Goal: Complete application form

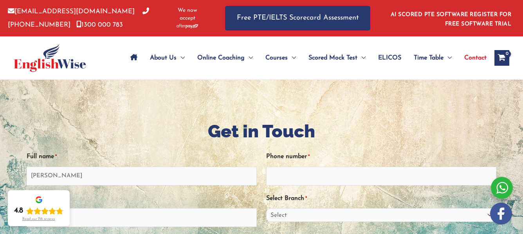
type input "RAMITA RANA MAGAR"
click at [277, 178] on input "Phone number *" at bounding box center [381, 176] width 230 height 19
type input "0405902241"
click at [105, 219] on input "Email *" at bounding box center [142, 217] width 230 height 19
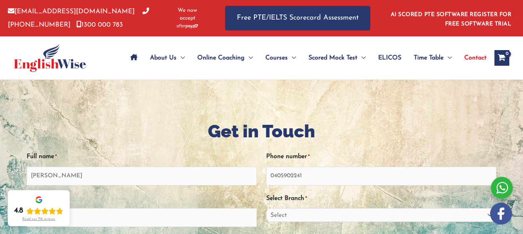
click at [54, 214] on icon "Rating: 4.8 out of 5" at bounding box center [52, 210] width 7 height 7
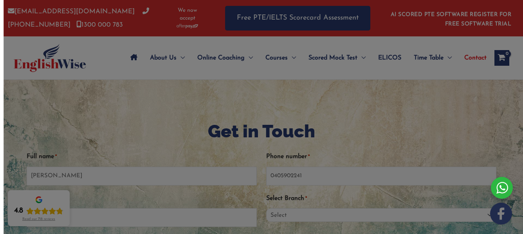
click at [98, 215] on div "List of reviews" at bounding box center [261, 117] width 523 height 234
drag, startPoint x: 54, startPoint y: 214, endPoint x: 98, endPoint y: 215, distance: 43.8
click at [98, 215] on div "List of reviews" at bounding box center [261, 117] width 523 height 234
click at [25, 215] on div "4.8" at bounding box center [38, 210] width 49 height 9
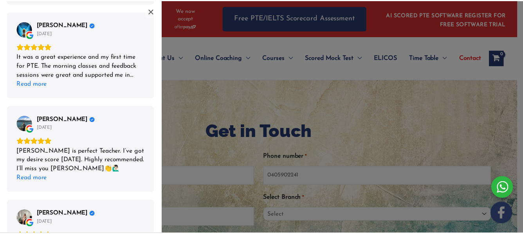
scroll to position [660, 0]
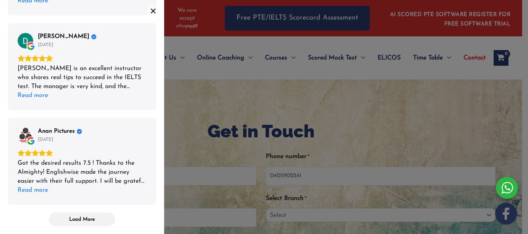
click at [153, 13] on icon "Close" at bounding box center [153, 11] width 6 height 6
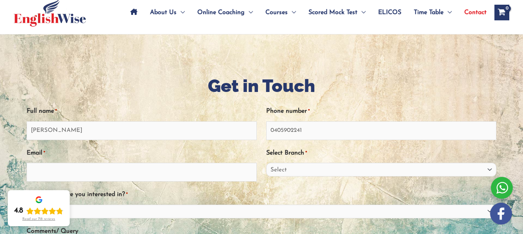
scroll to position [91, 0]
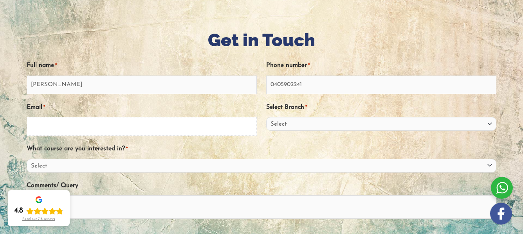
click at [40, 131] on input "Email *" at bounding box center [142, 126] width 230 height 19
click at [74, 207] on textarea "Comments/ Query" at bounding box center [261, 206] width 469 height 23
type textarea "RA"
click at [40, 129] on input "Email *" at bounding box center [142, 126] width 230 height 19
click at [10, 84] on div at bounding box center [261, 164] width 523 height 351
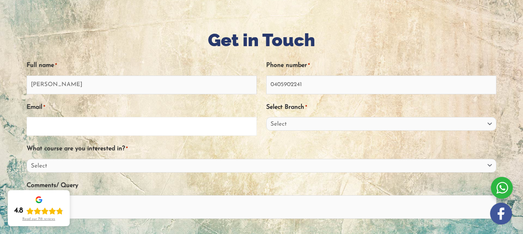
click at [32, 126] on input "Email *" at bounding box center [142, 126] width 230 height 19
click at [38, 131] on input "R" at bounding box center [142, 126] width 230 height 19
click at [56, 130] on input "Ramita" at bounding box center [142, 126] width 230 height 19
type input "Ramitaranamagar@gmail,com"
click at [282, 124] on select "Select Sydney City Center Sydney Parramatta EnglishWise Global Brisbane Gold Co…" at bounding box center [381, 124] width 230 height 14
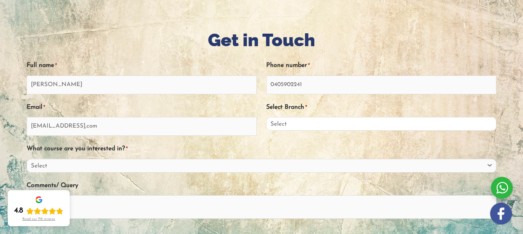
select select "Sydney City Center"
click at [266, 117] on select "Select Sydney City Center Sydney Parramatta EnglishWise Global Brisbane Gold Co…" at bounding box center [381, 124] width 230 height 14
click at [35, 169] on select "Select PTE NAATI IELTS OET General English" at bounding box center [261, 166] width 469 height 14
select select "PTE"
click at [27, 159] on select "Select PTE NAATI IELTS OET General English" at bounding box center [261, 166] width 469 height 14
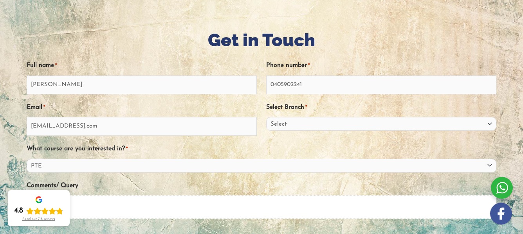
click at [92, 199] on textarea "RA" at bounding box center [261, 206] width 469 height 23
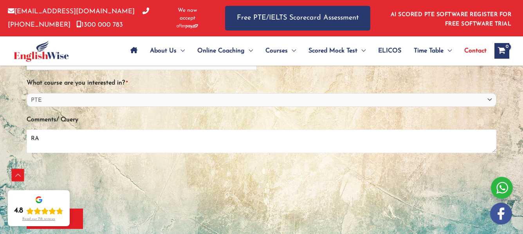
scroll to position [160, 0]
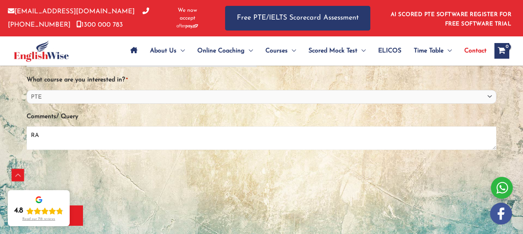
type textarea "R"
type textarea "ramita"
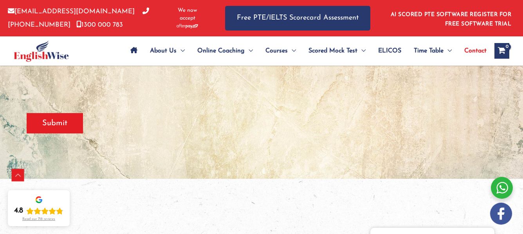
scroll to position [252, 0]
click at [51, 124] on input "Submit" at bounding box center [55, 123] width 56 height 20
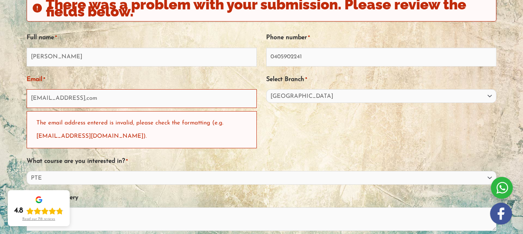
scroll to position [111, 0]
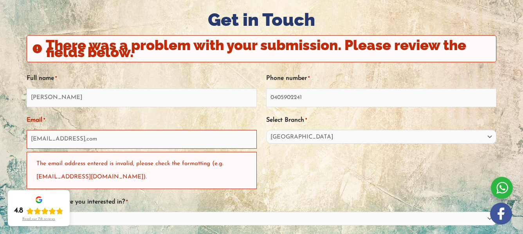
click at [186, 169] on div "The email address entered is invalid, please check the formatting (e.g. email@d…" at bounding box center [142, 170] width 230 height 37
click at [114, 141] on input "Ramitaranamagar@gmail,com" at bounding box center [142, 139] width 230 height 19
type input "R"
type input "r"
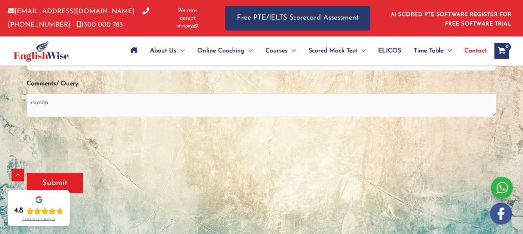
scroll to position [267, 0]
type input "Ramitaranamagar@gmail.com"
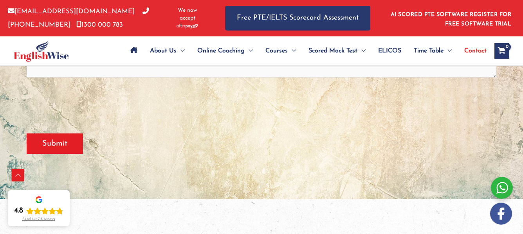
scroll to position [306, 0]
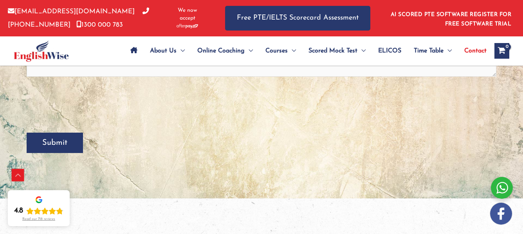
click at [48, 143] on input "Submit" at bounding box center [55, 143] width 56 height 20
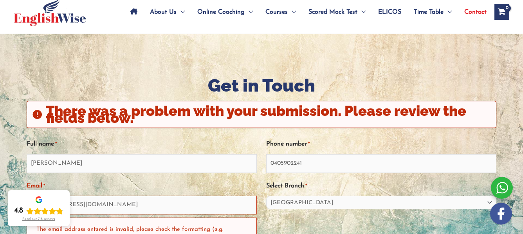
scroll to position [43, 0]
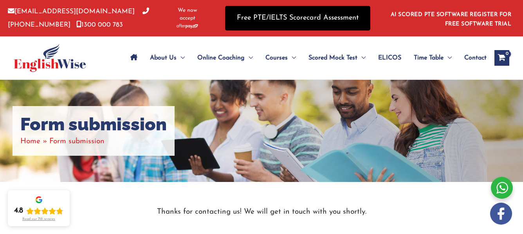
click at [248, 20] on link "Free PTE/IELTS Scorecard Assessment" at bounding box center [297, 18] width 145 height 25
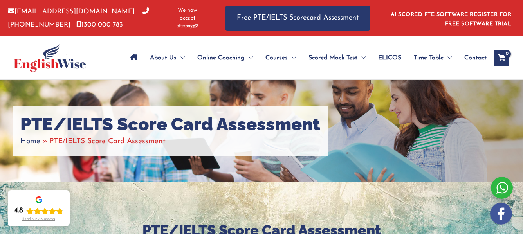
click at [40, 138] on span "Home" at bounding box center [30, 141] width 20 height 7
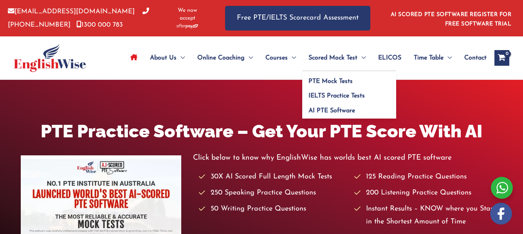
click at [318, 59] on span "Scored Mock Test" at bounding box center [332, 57] width 49 height 27
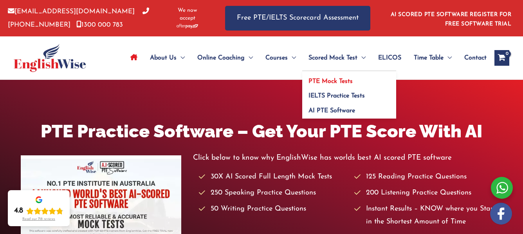
click at [334, 80] on span "PTE Mock Tests" at bounding box center [330, 81] width 44 height 6
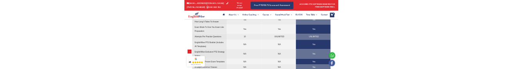
scroll to position [1860, 0]
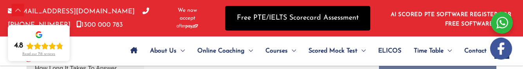
click at [304, 24] on link "Free PTE/IELTS Scorecard Assessment" at bounding box center [297, 18] width 145 height 25
